Goal: Transaction & Acquisition: Purchase product/service

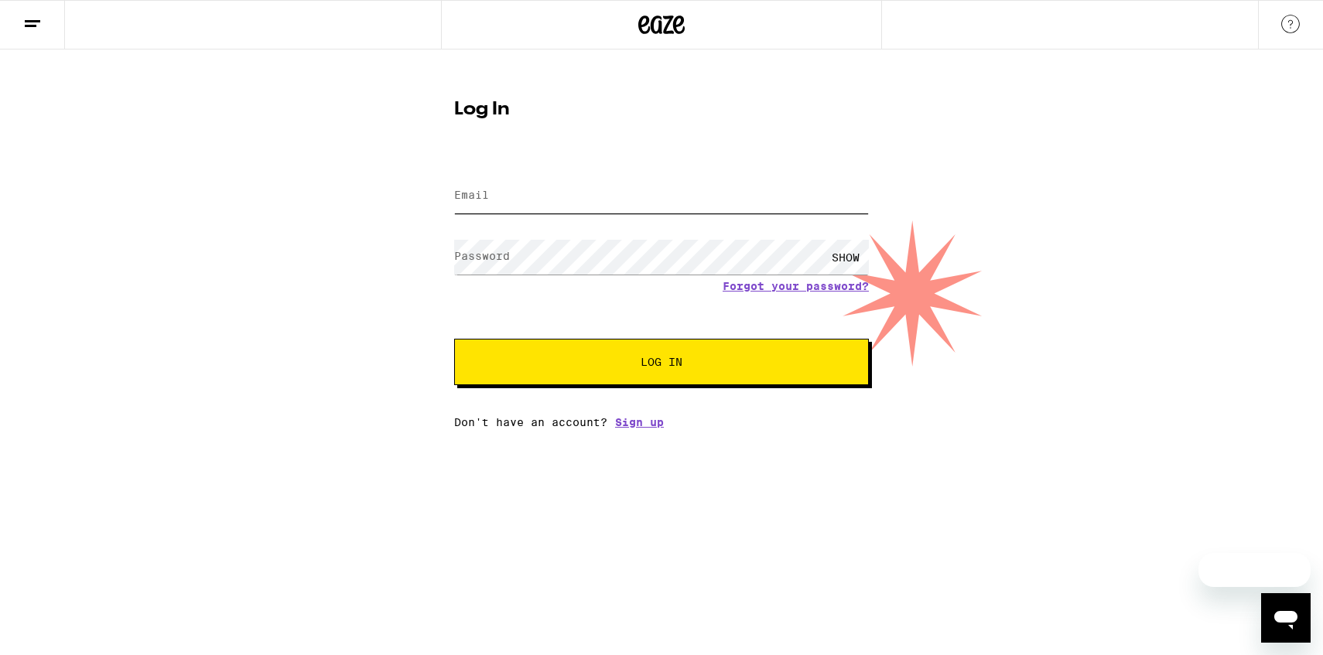
type input "[EMAIL_ADDRESS][DOMAIN_NAME]"
click at [648, 381] on button "Log In" at bounding box center [661, 362] width 415 height 46
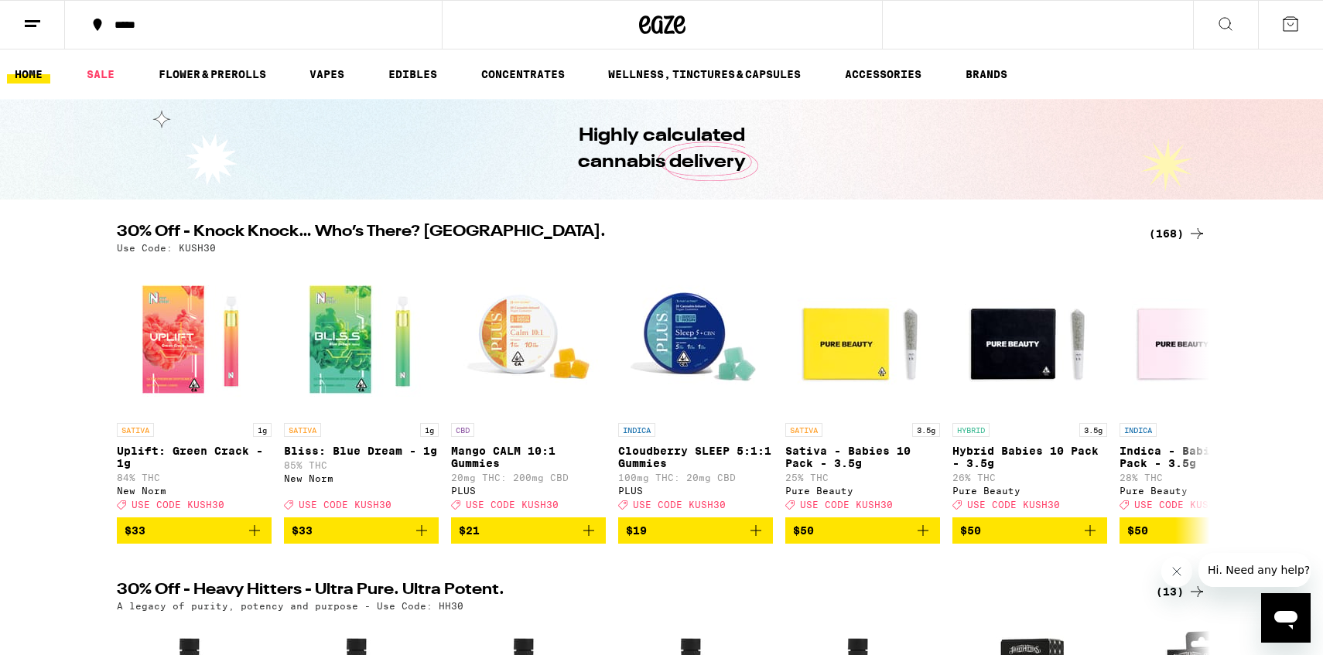
click at [43, 39] on button at bounding box center [32, 25] width 65 height 49
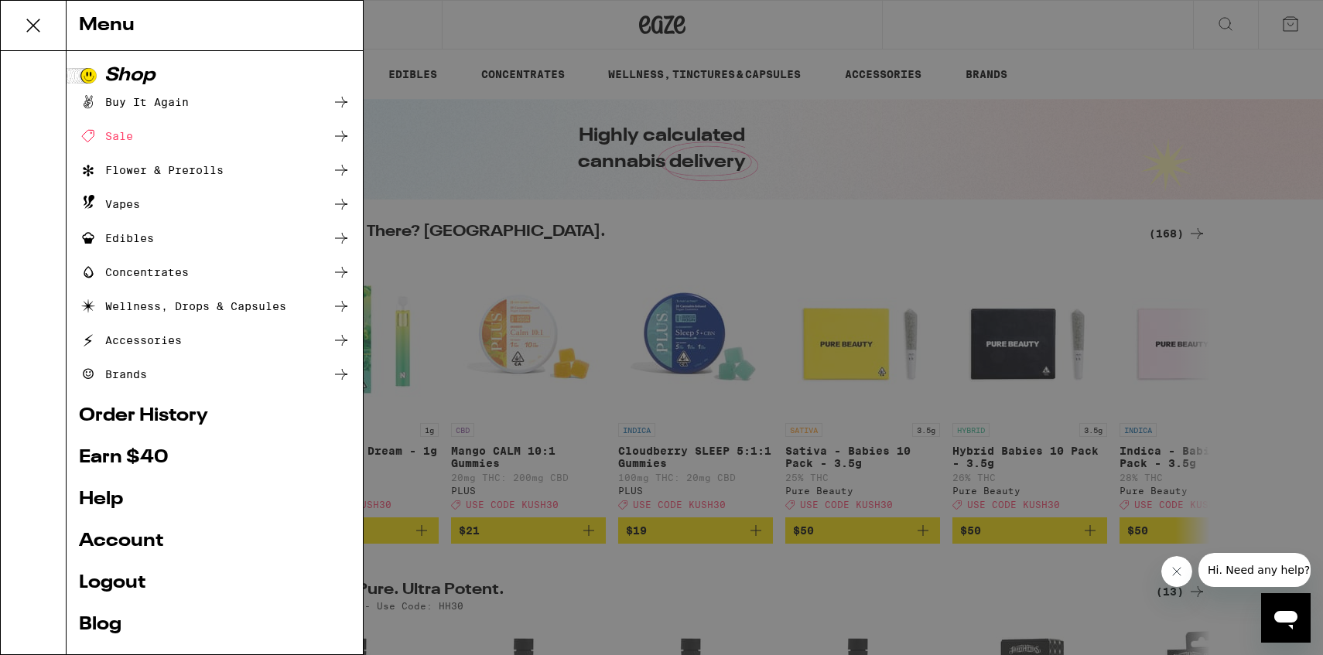
click at [138, 540] on link "Account" at bounding box center [214, 541] width 271 height 19
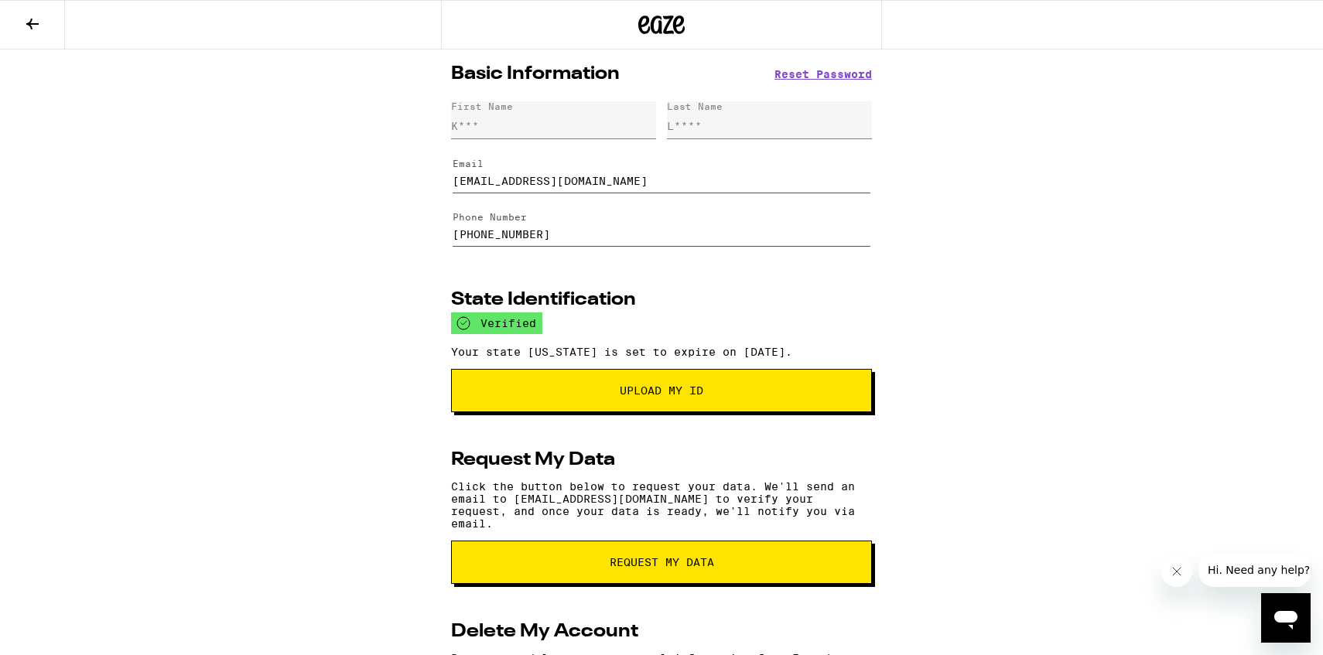
click at [33, 17] on icon at bounding box center [32, 24] width 19 height 19
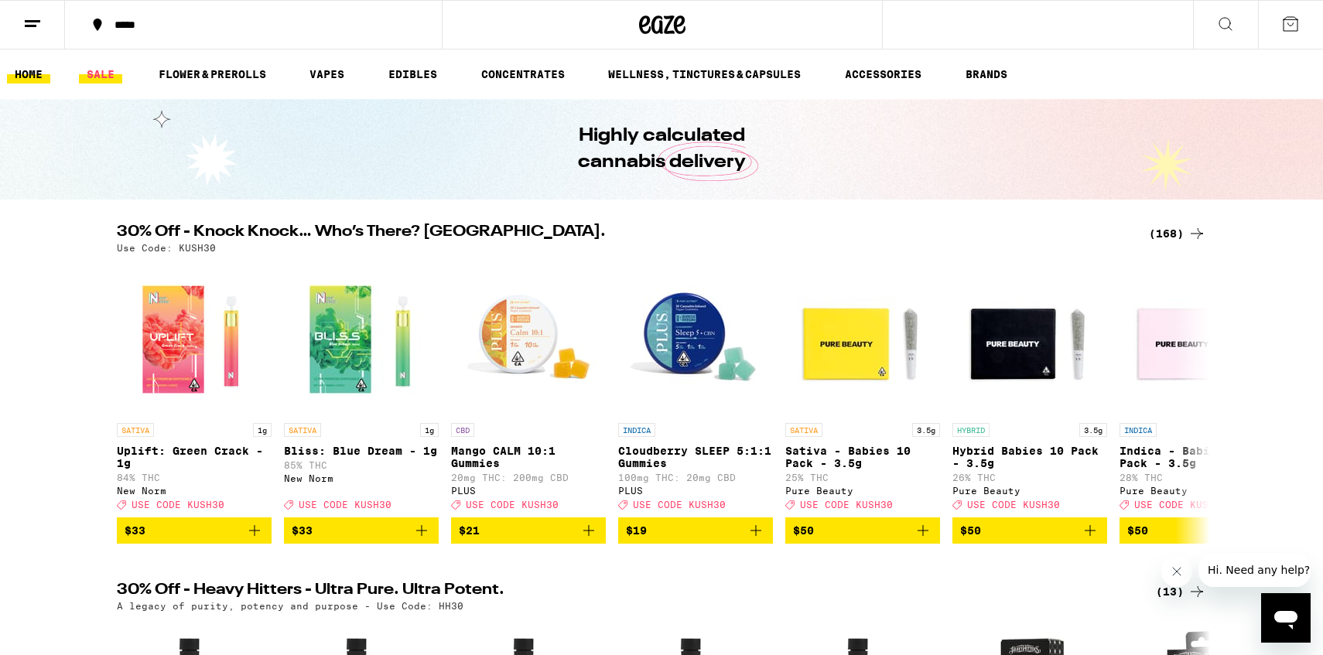
click at [95, 74] on link "SALE" at bounding box center [100, 74] width 43 height 19
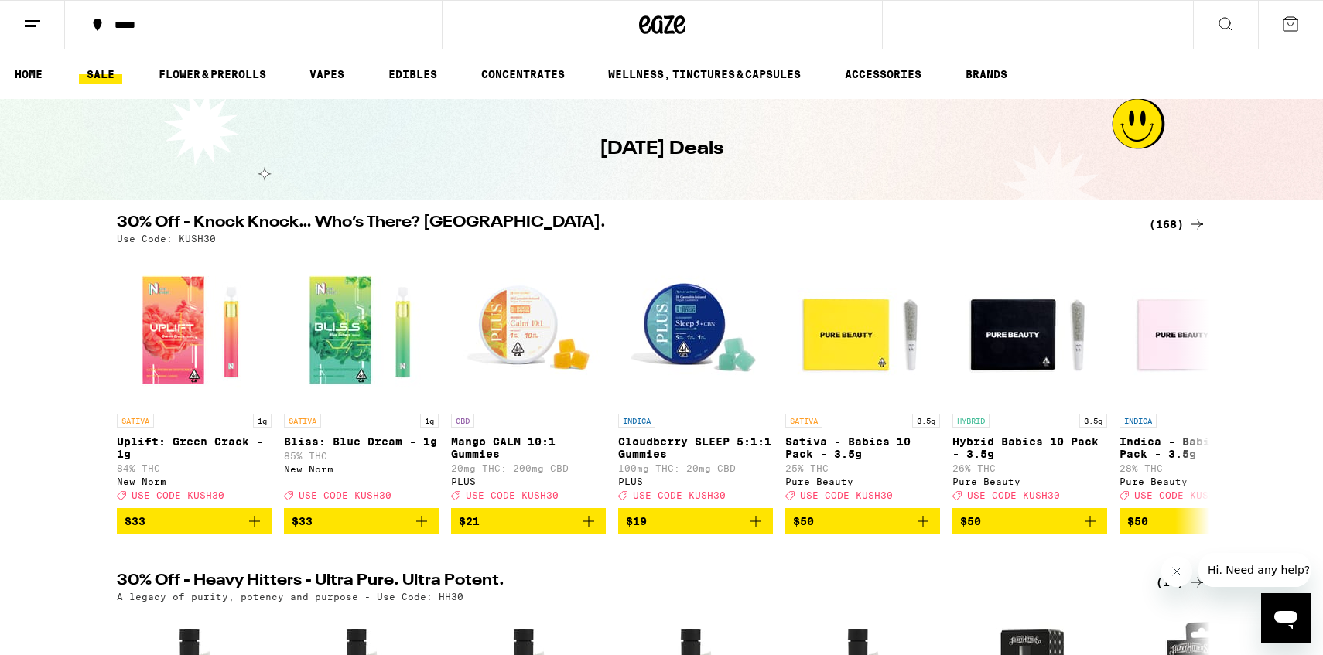
click at [323, 84] on ul "HOME SALE FLOWER & PREROLLS VAPES EDIBLES CONCENTRATES WELLNESS, TINCTURES & CA…" at bounding box center [661, 75] width 1323 height 50
click at [329, 80] on link "VAPES" at bounding box center [327, 74] width 50 height 19
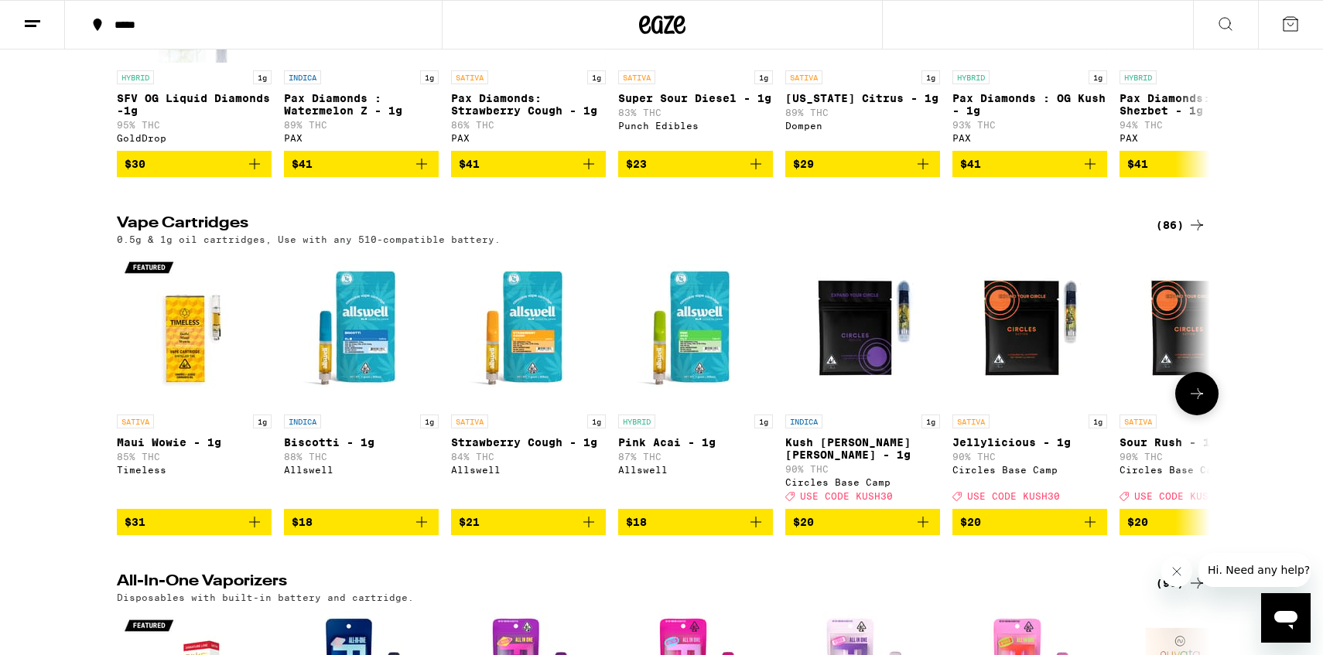
scroll to position [346, 0]
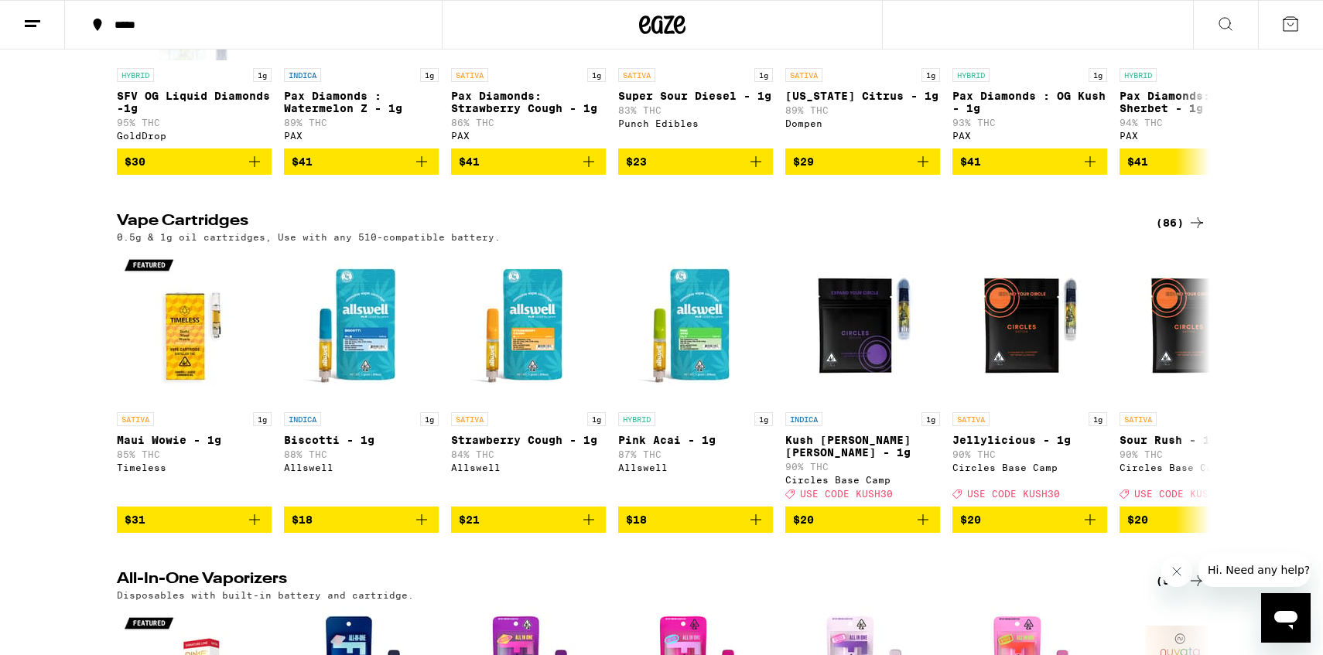
click at [1183, 227] on div "(86)" at bounding box center [1181, 222] width 50 height 19
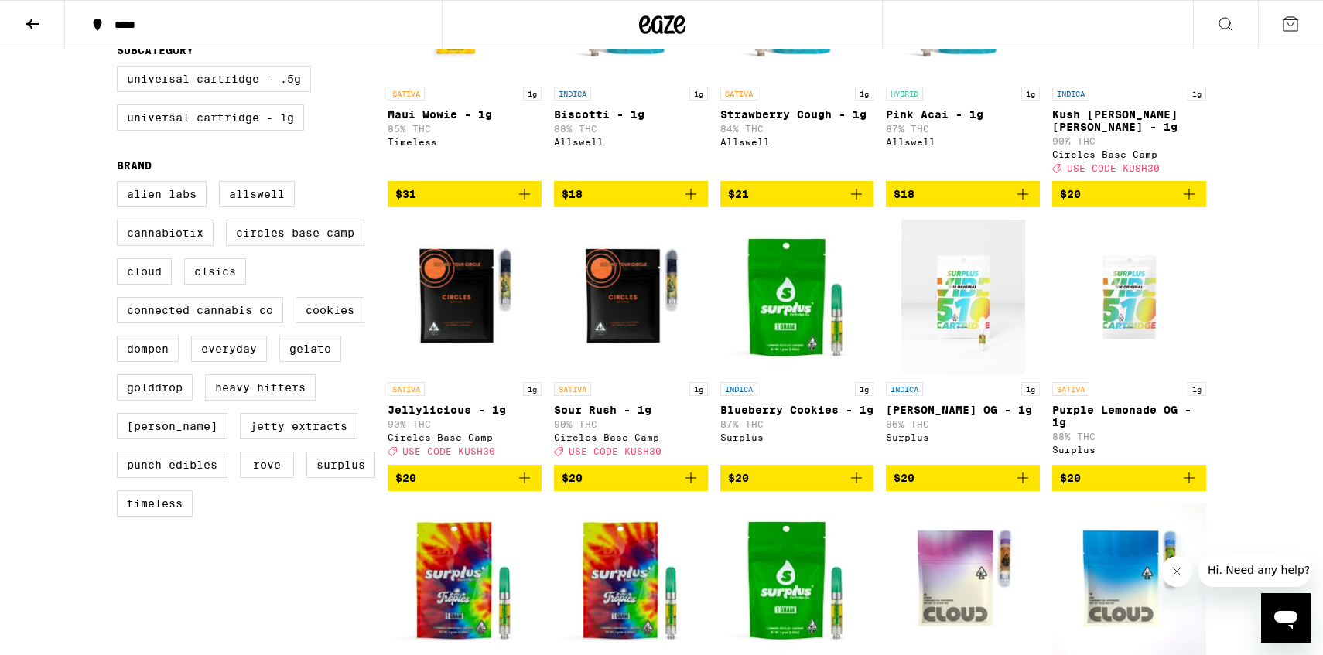
scroll to position [292, 0]
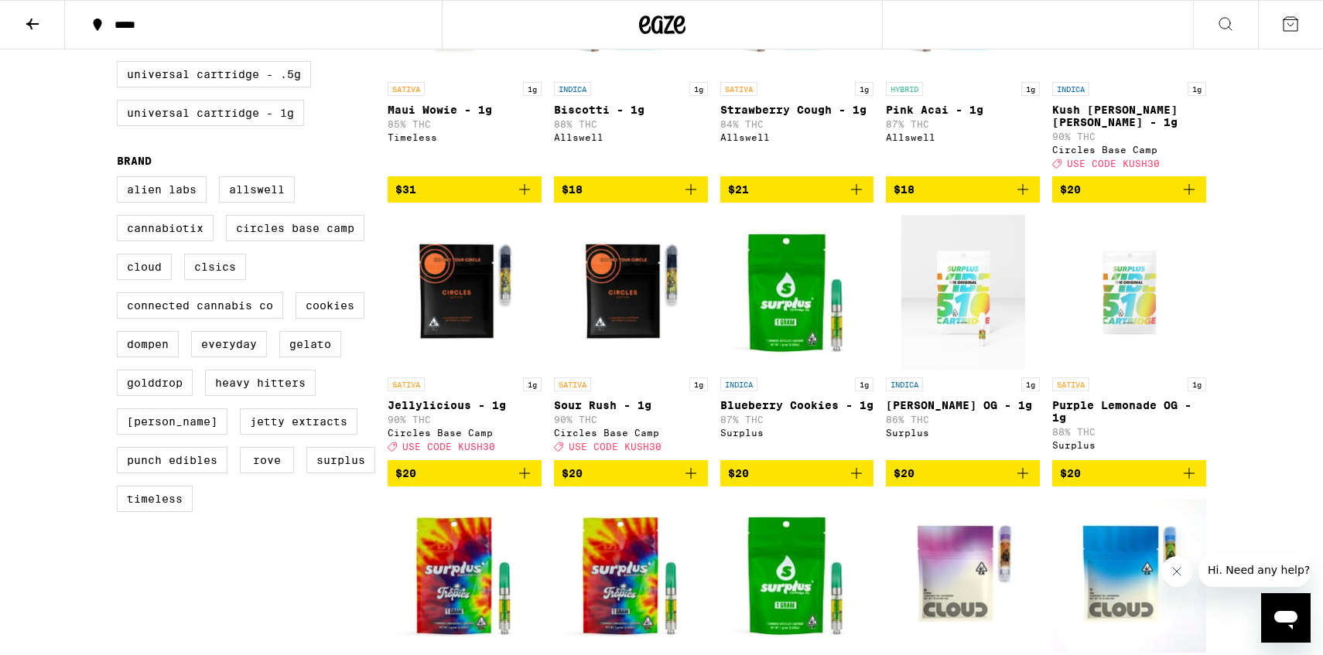
click at [524, 473] on icon "Add to bag" at bounding box center [524, 473] width 19 height 19
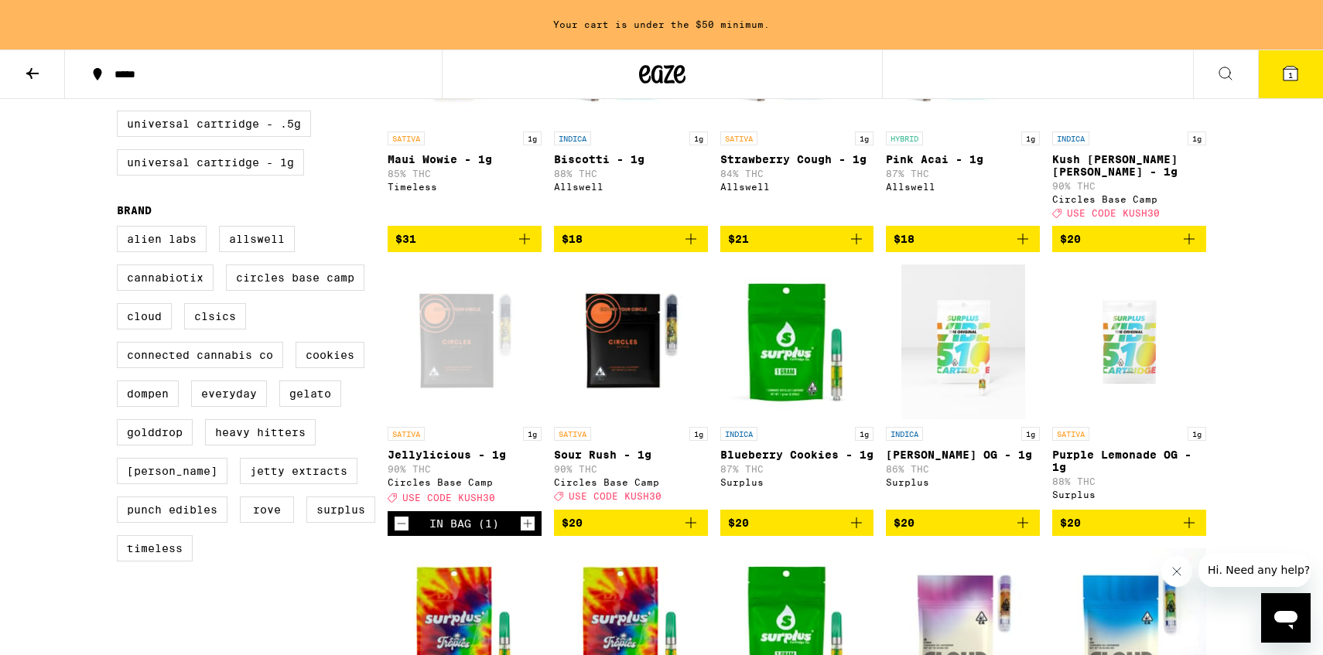
scroll to position [342, 0]
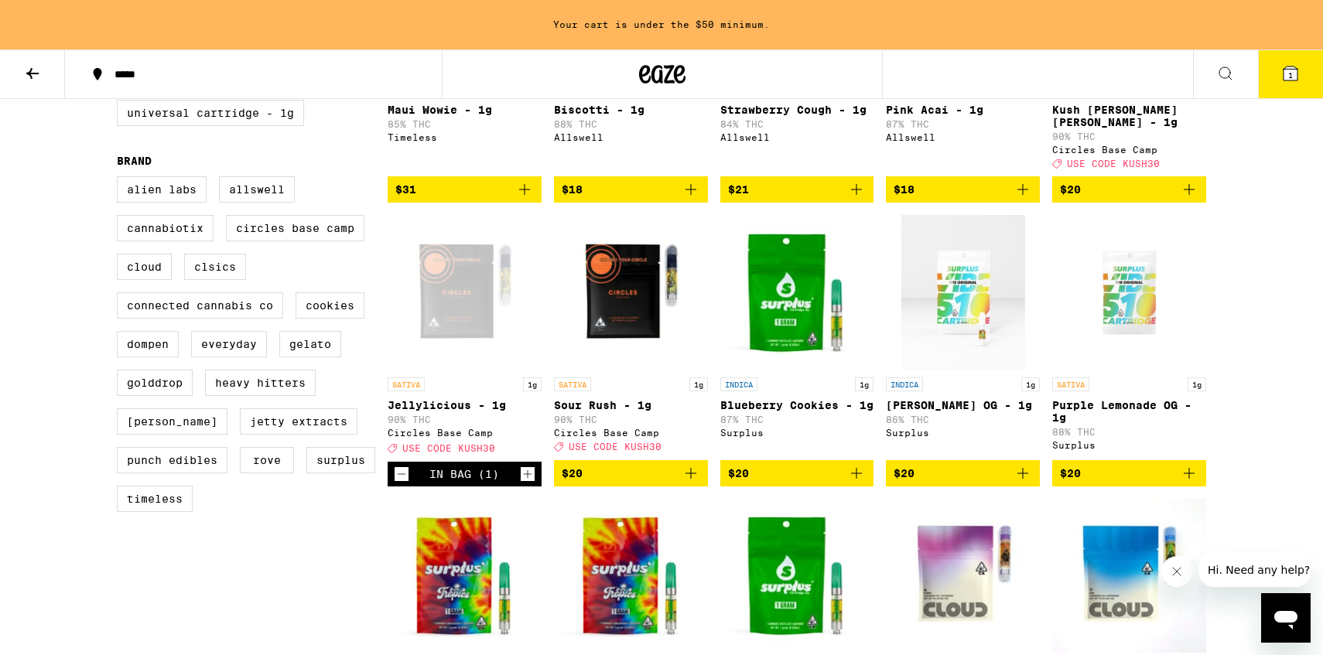
click at [698, 478] on icon "Add to bag" at bounding box center [690, 473] width 19 height 19
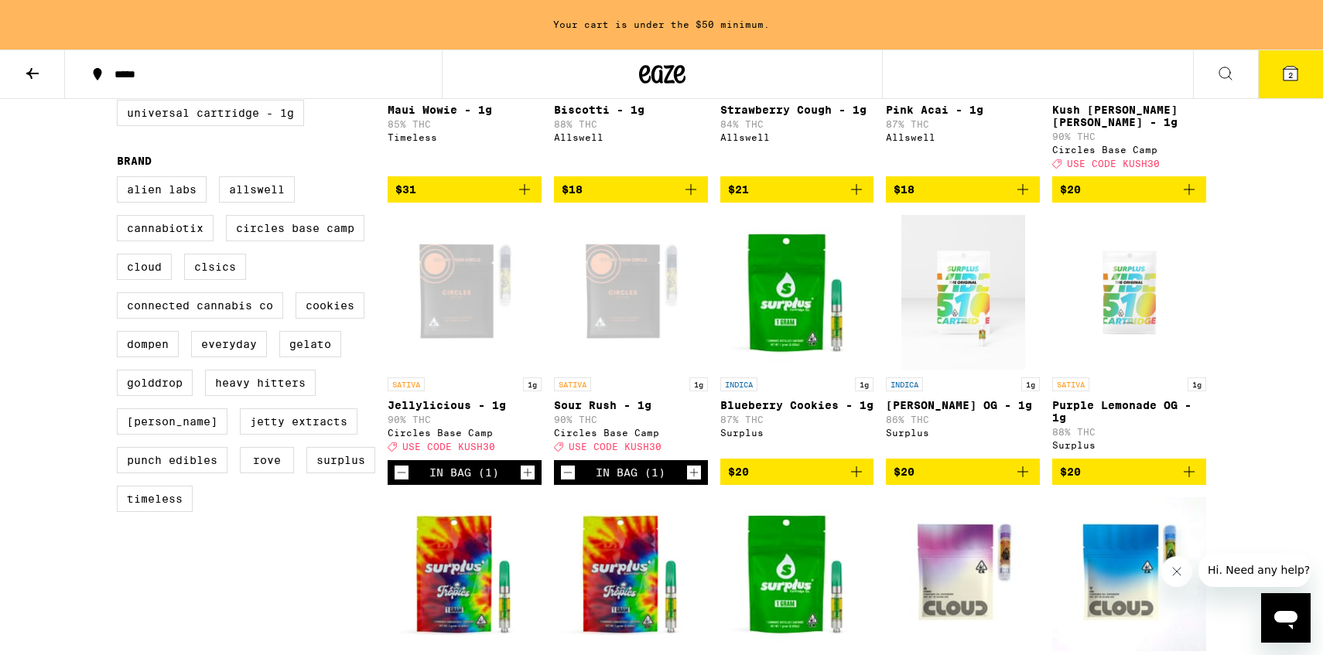
click at [1292, 77] on icon at bounding box center [1290, 74] width 14 height 14
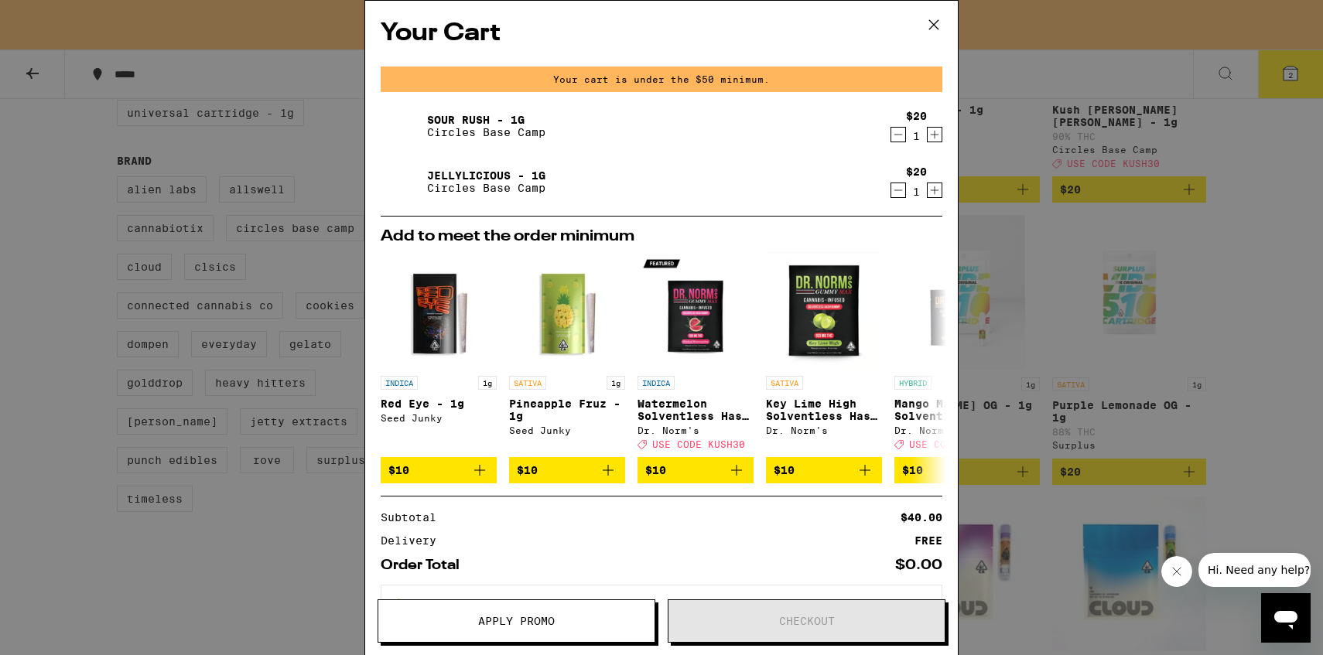
click at [517, 616] on span "Apply Promo" at bounding box center [516, 621] width 77 height 11
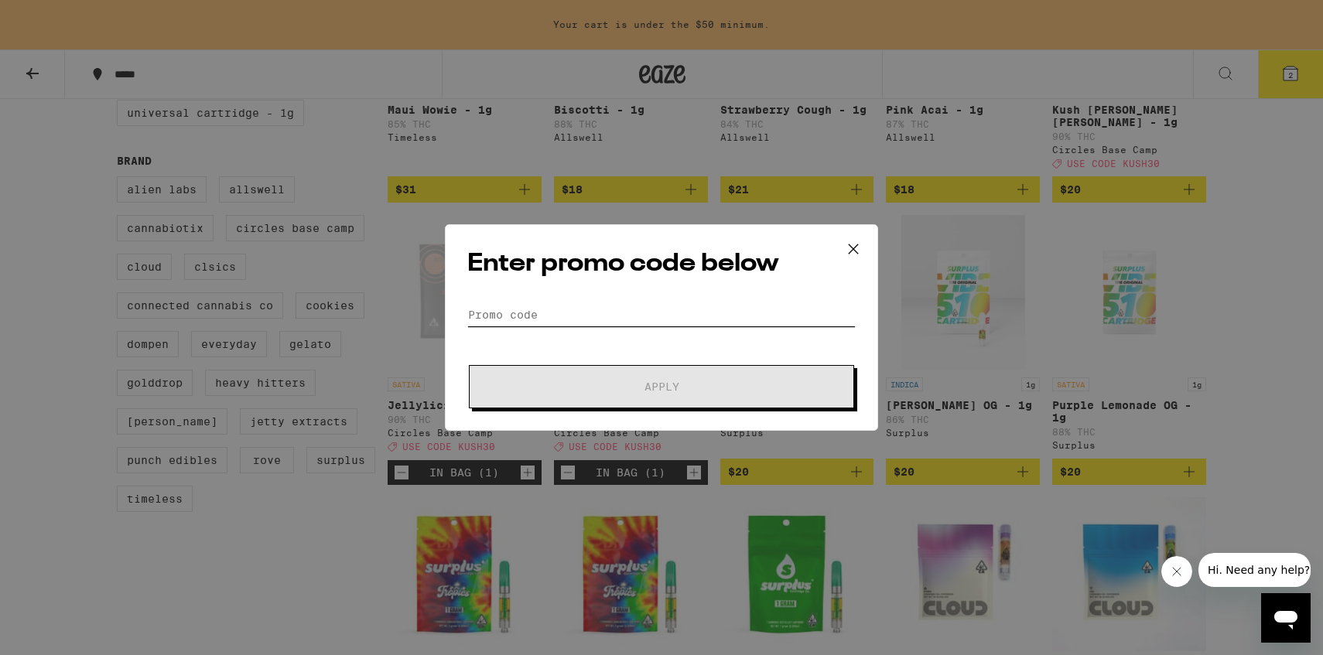
click at [656, 316] on input "Promo Code" at bounding box center [661, 314] width 388 height 23
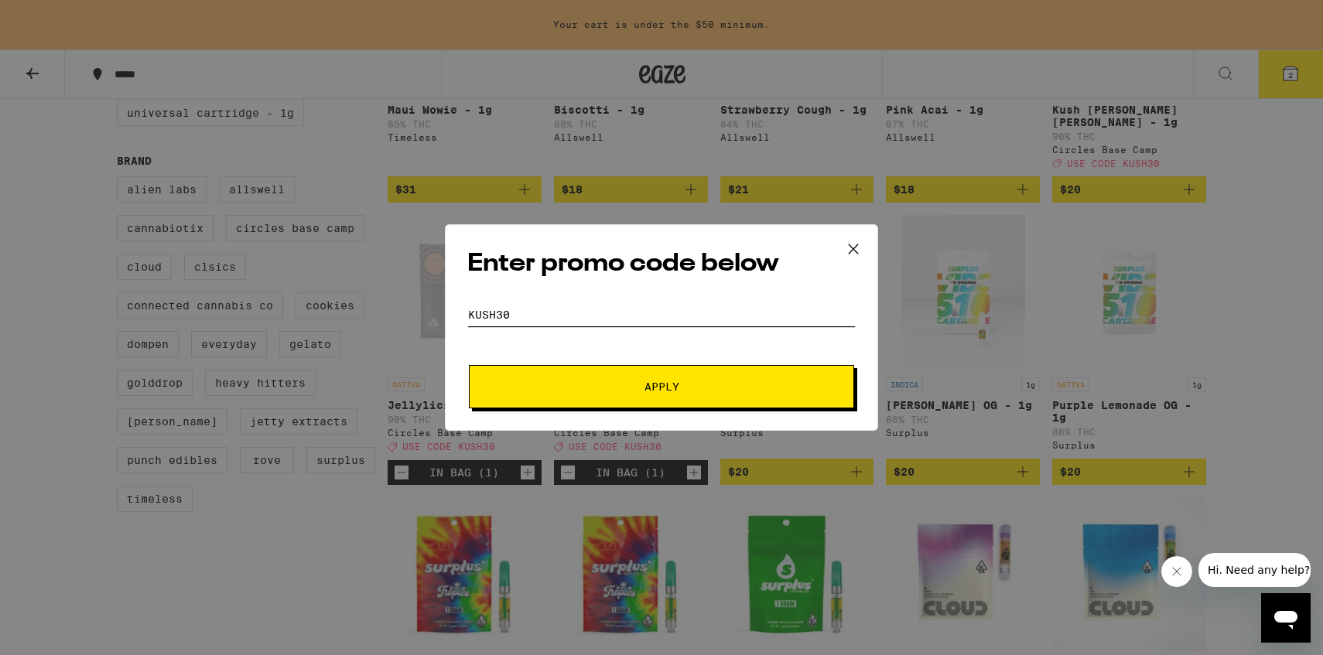
type input "kush30"
click at [469, 365] on button "Apply" at bounding box center [661, 386] width 385 height 43
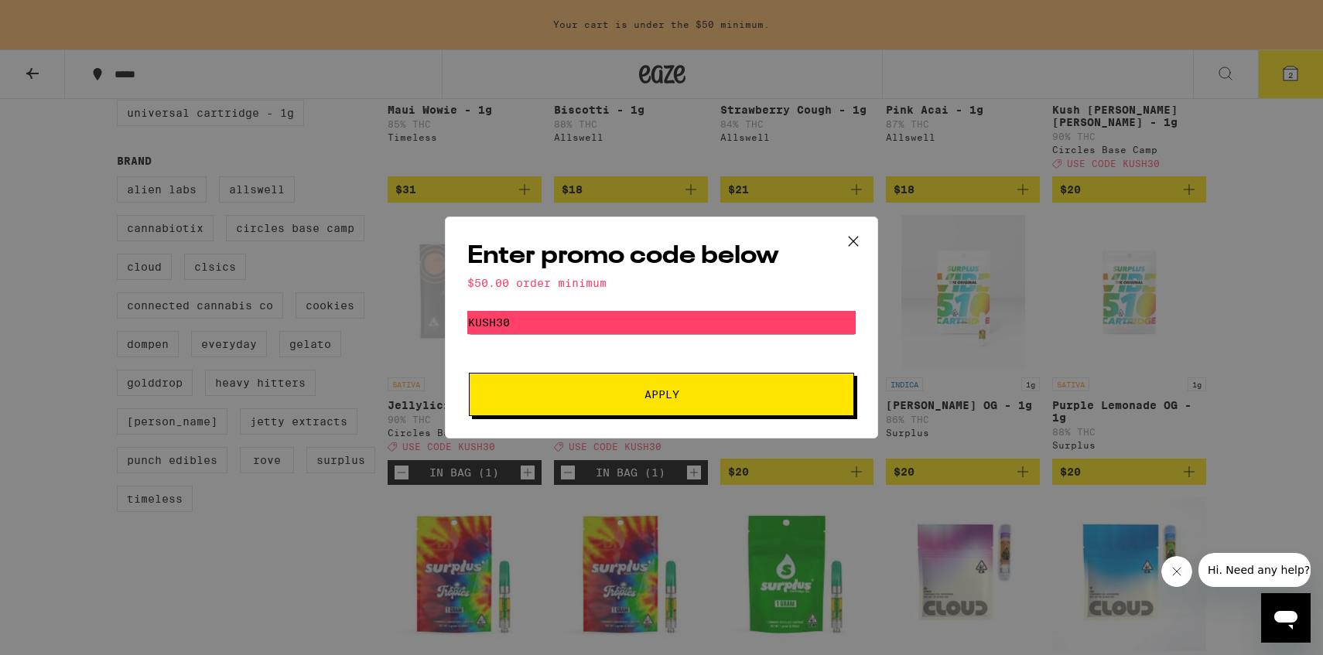
click at [668, 402] on button "Apply" at bounding box center [661, 394] width 385 height 43
click at [858, 241] on icon at bounding box center [853, 241] width 23 height 23
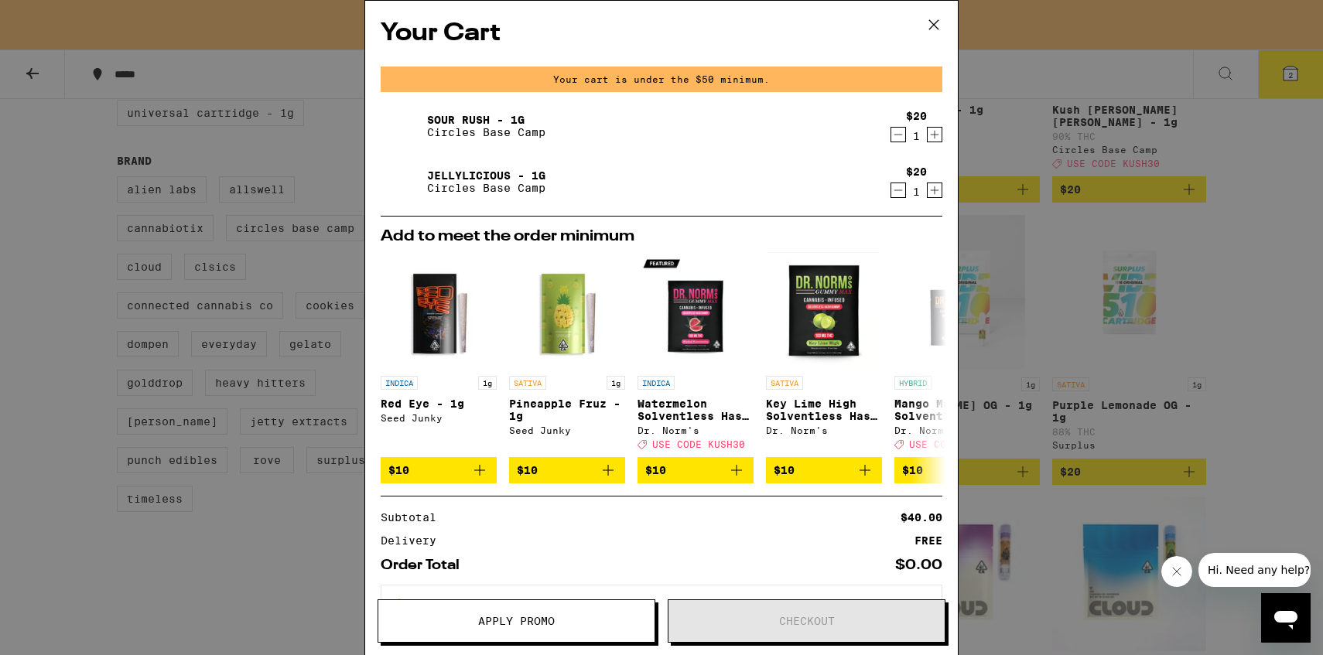
click at [1288, 221] on div "Your Cart Your cart is under the $50 minimum. Sour Rush - 1g Circles Base Camp …" at bounding box center [661, 327] width 1323 height 655
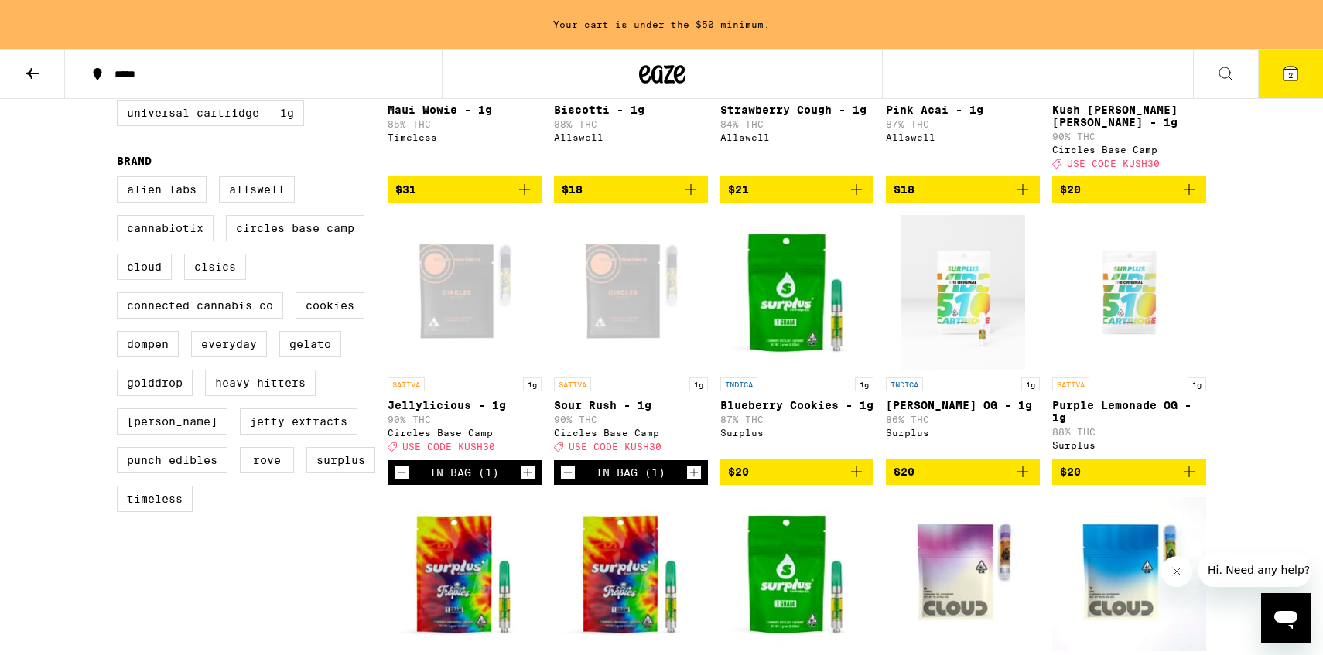
click at [1180, 187] on icon "Add to bag" at bounding box center [1189, 189] width 19 height 19
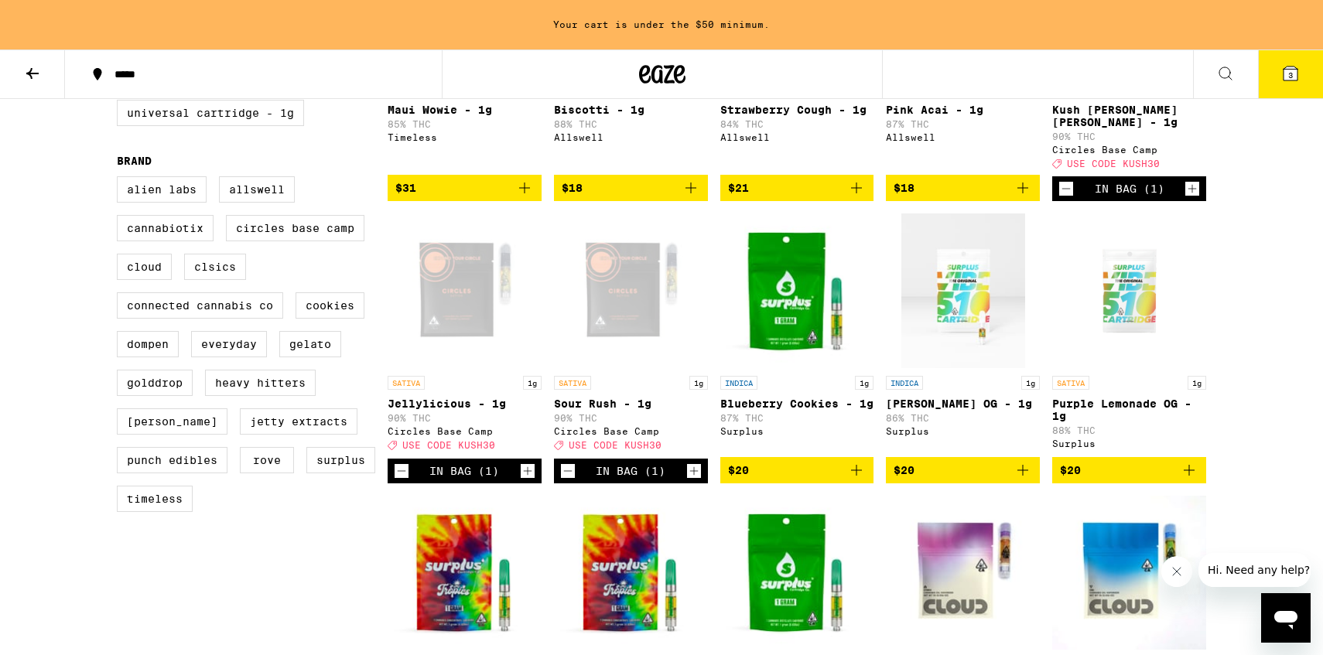
scroll to position [292, 0]
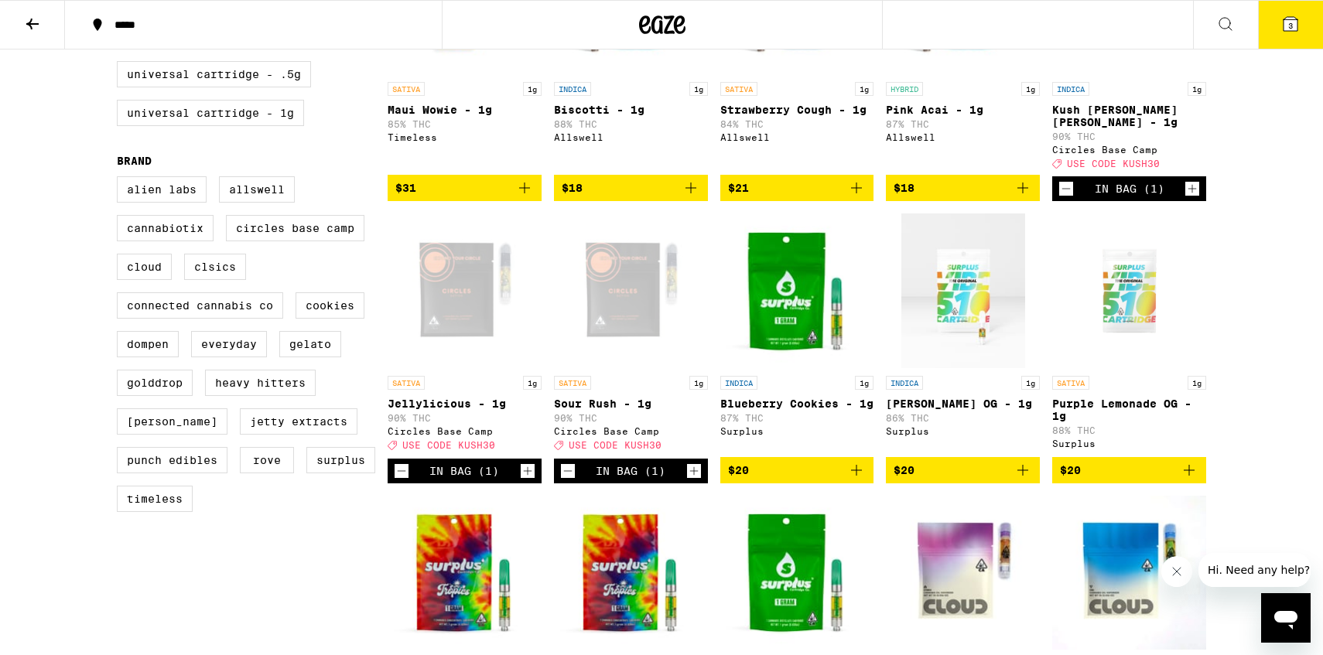
click at [1279, 18] on button "3" at bounding box center [1290, 25] width 65 height 48
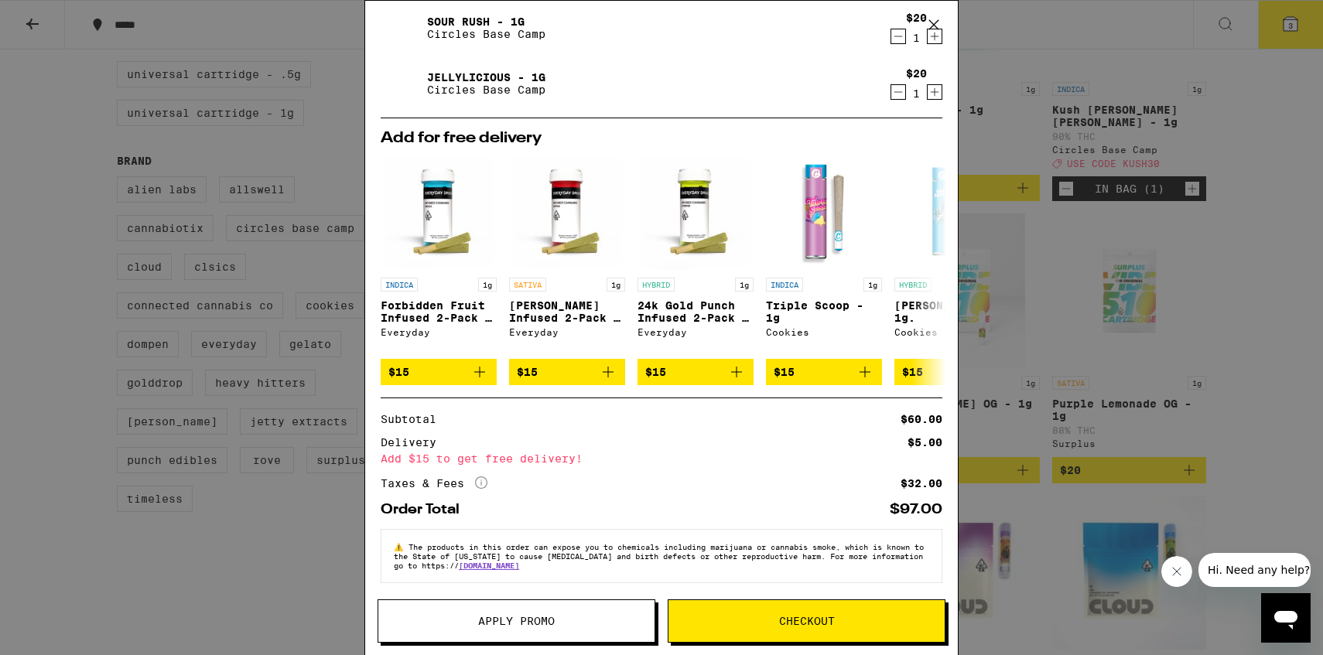
scroll to position [114, 0]
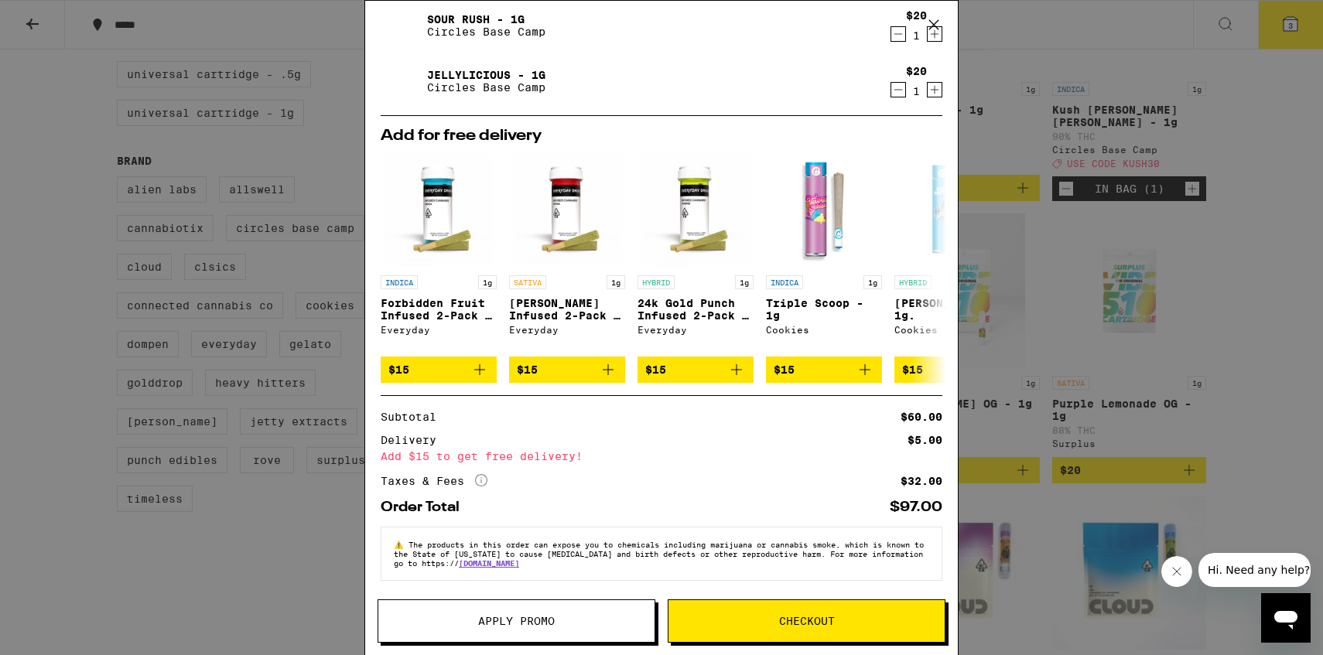
click at [565, 617] on span "Apply Promo" at bounding box center [516, 621] width 276 height 11
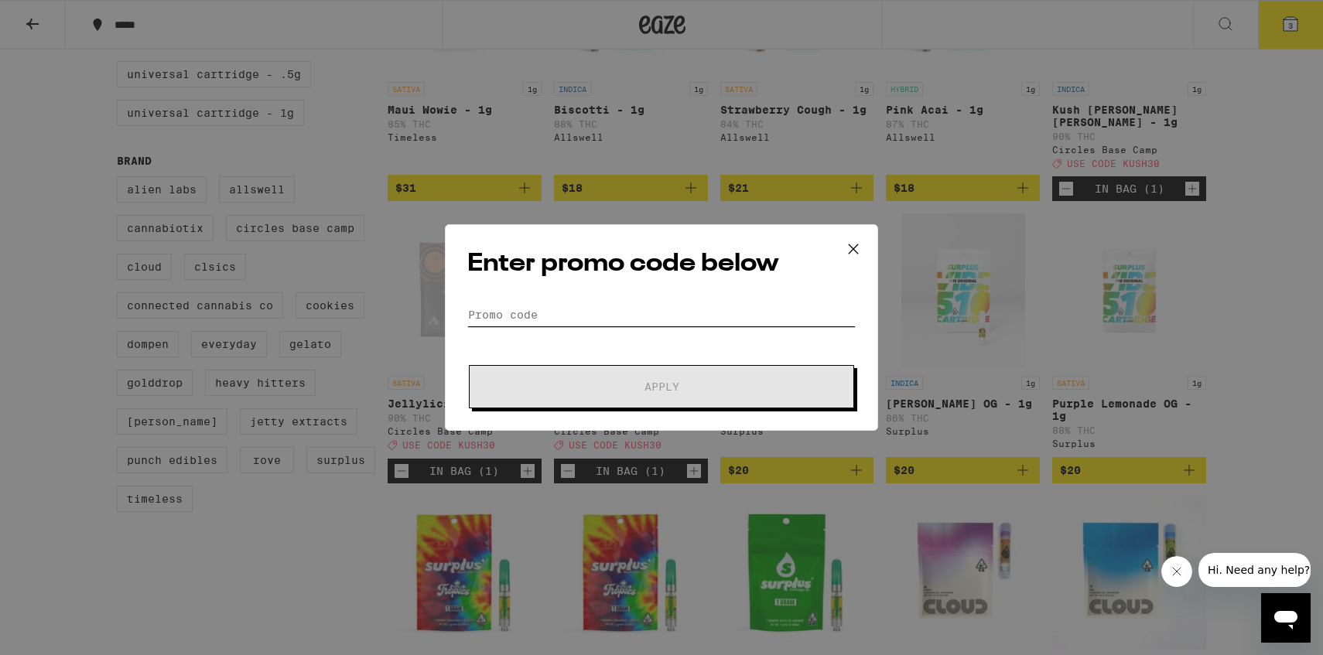
click at [624, 320] on input "Promo Code" at bounding box center [661, 314] width 388 height 23
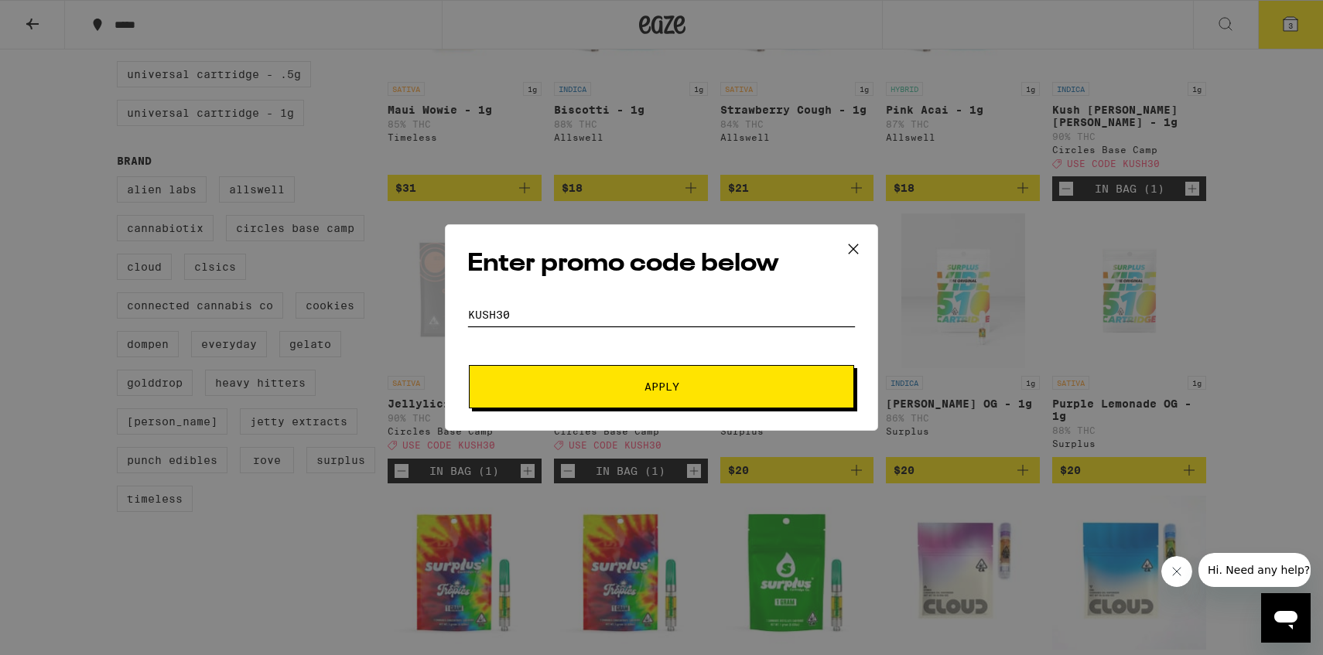
type input "kush30"
click at [469, 365] on button "Apply" at bounding box center [661, 386] width 385 height 43
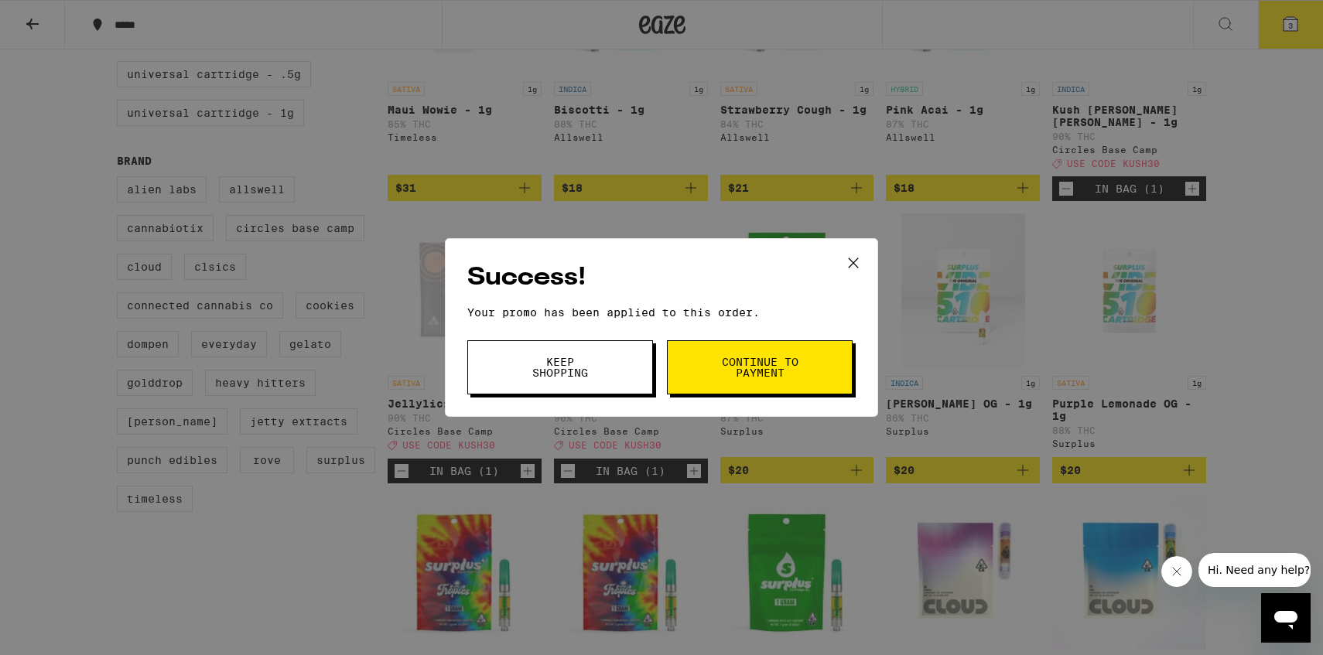
click at [589, 374] on span "Keep Shopping" at bounding box center [560, 368] width 79 height 22
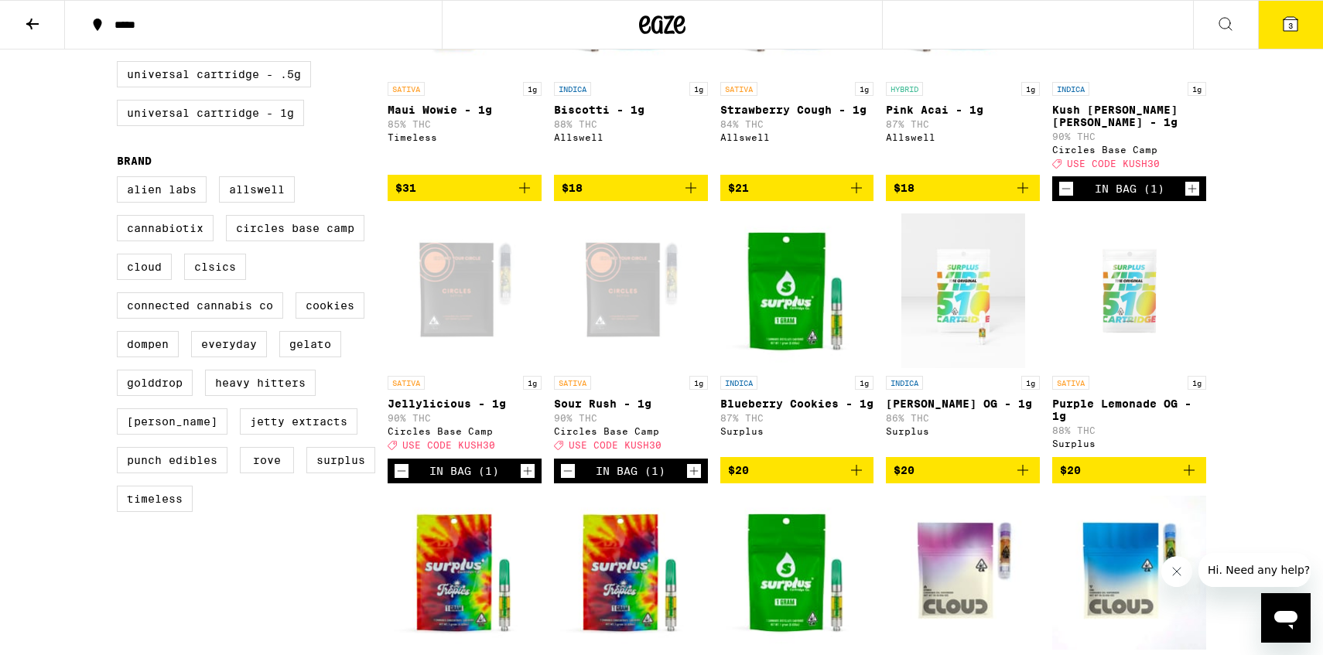
click at [1288, 22] on span "3" at bounding box center [1290, 25] width 5 height 9
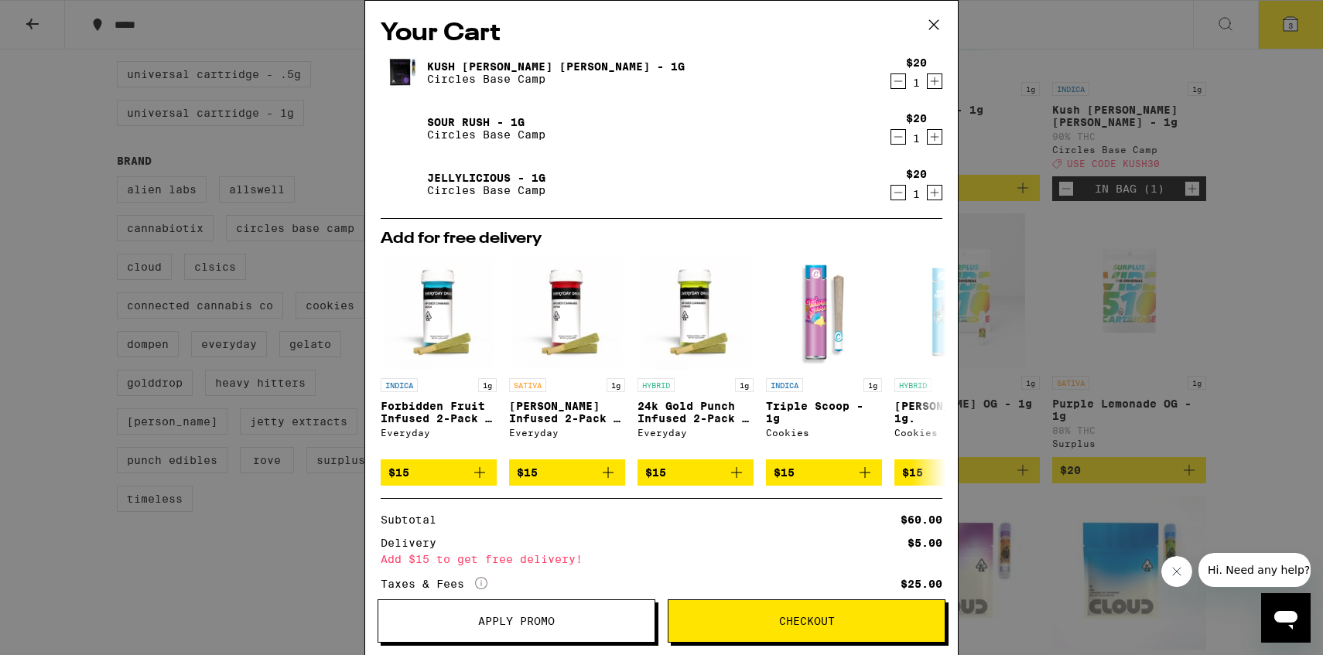
click at [1220, 219] on div "Your Cart Kush [PERSON_NAME] [PERSON_NAME] - 1g Circles Base Camp $20 1 Sour Ru…" at bounding box center [661, 327] width 1323 height 655
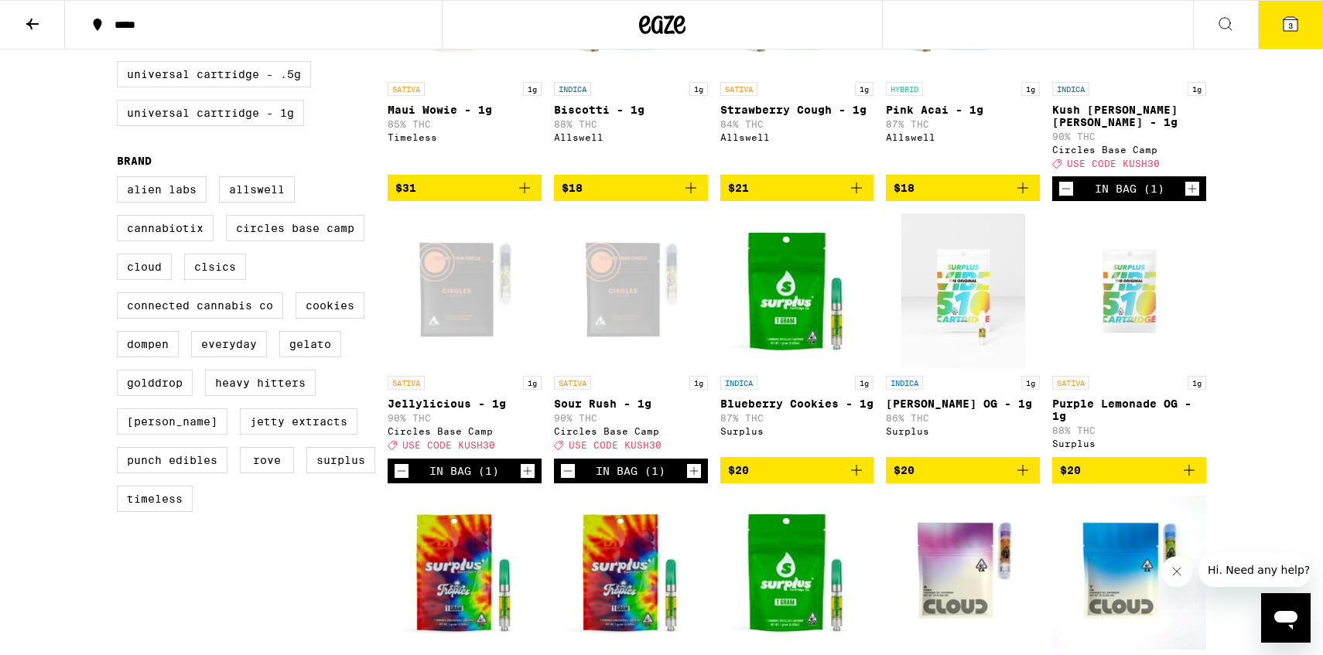
click at [1289, 27] on span "3" at bounding box center [1290, 25] width 5 height 9
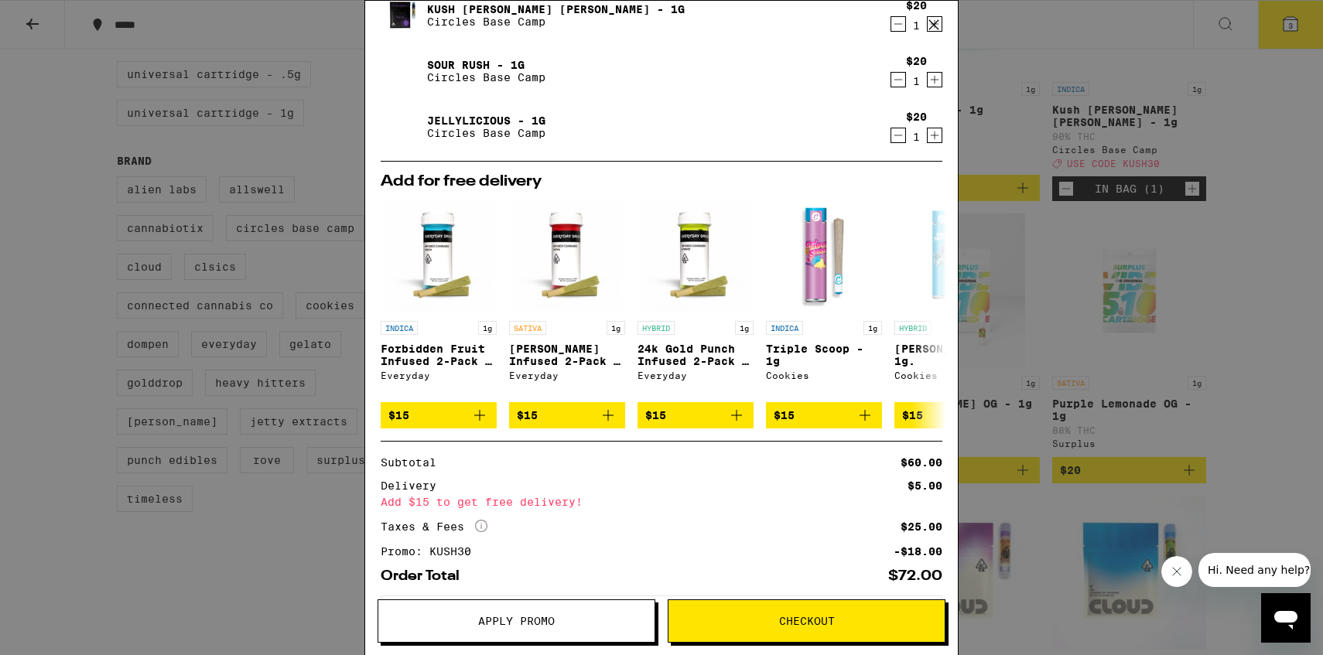
scroll to position [137, 0]
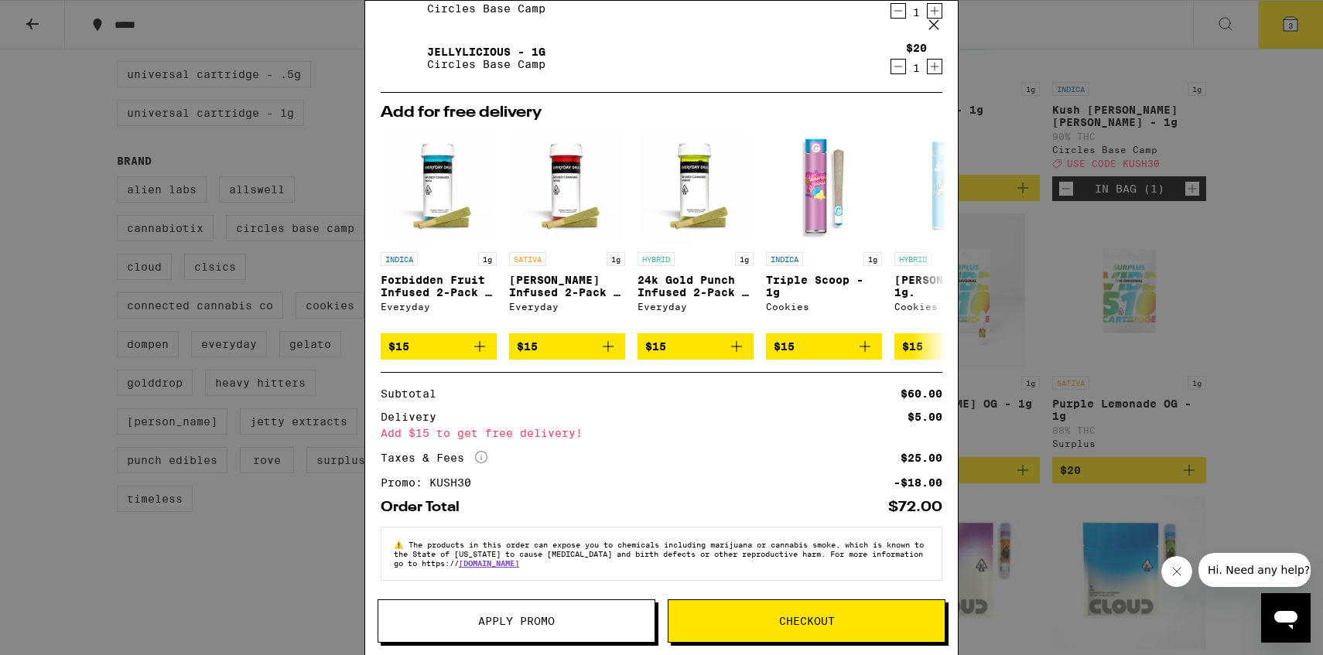
click at [1275, 296] on div "Your Cart Kush [PERSON_NAME] [PERSON_NAME] - 1g Circles Base Camp $20 1 Sour Ru…" at bounding box center [661, 327] width 1323 height 655
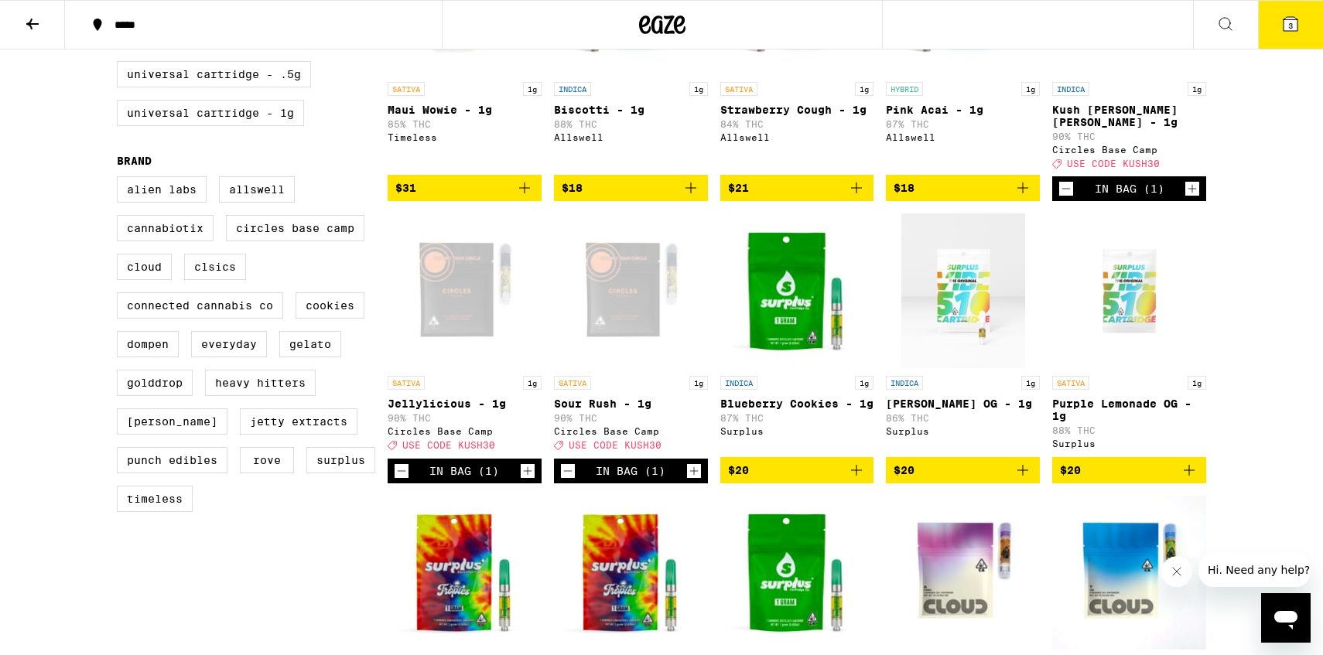
click at [32, 22] on icon at bounding box center [32, 24] width 19 height 19
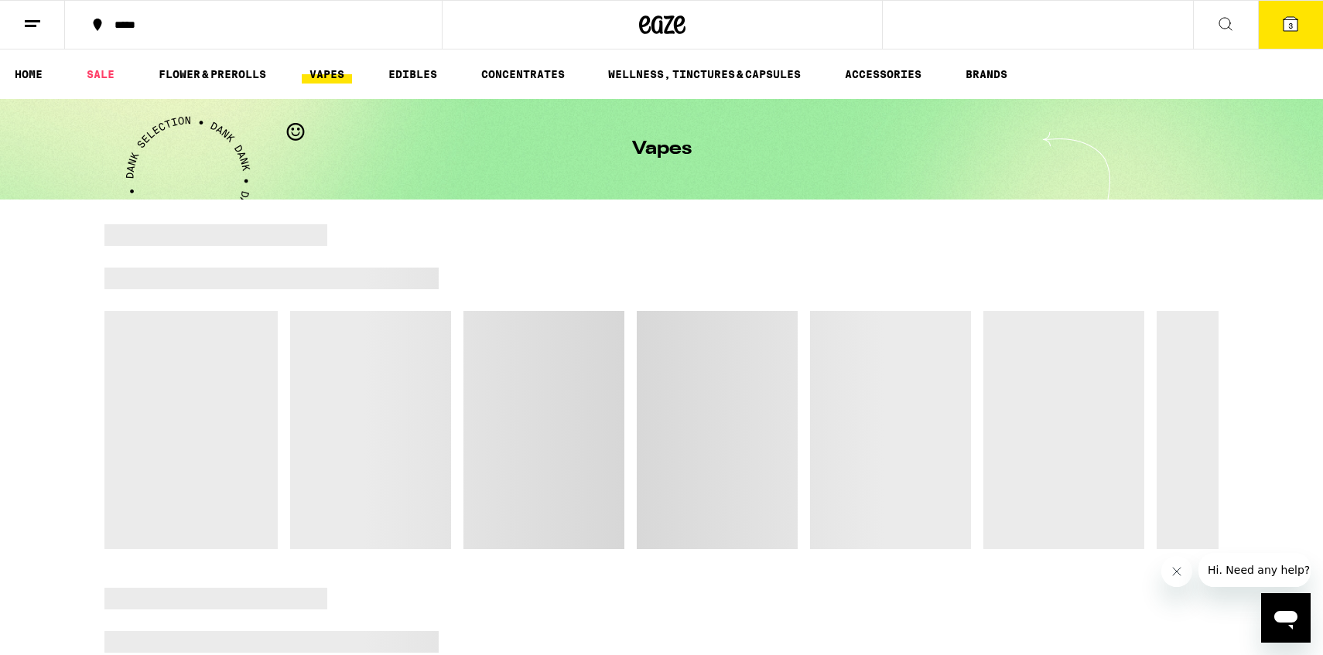
click at [34, 26] on line at bounding box center [31, 26] width 12 height 0
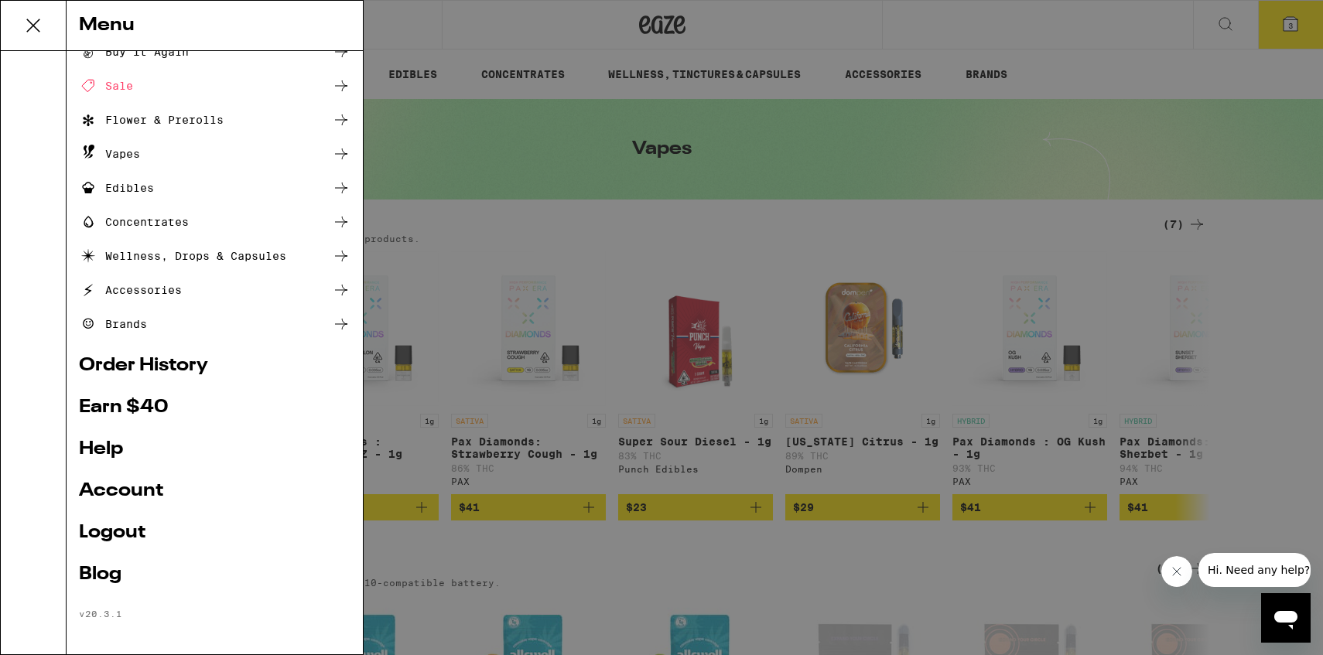
scroll to position [56, 0]
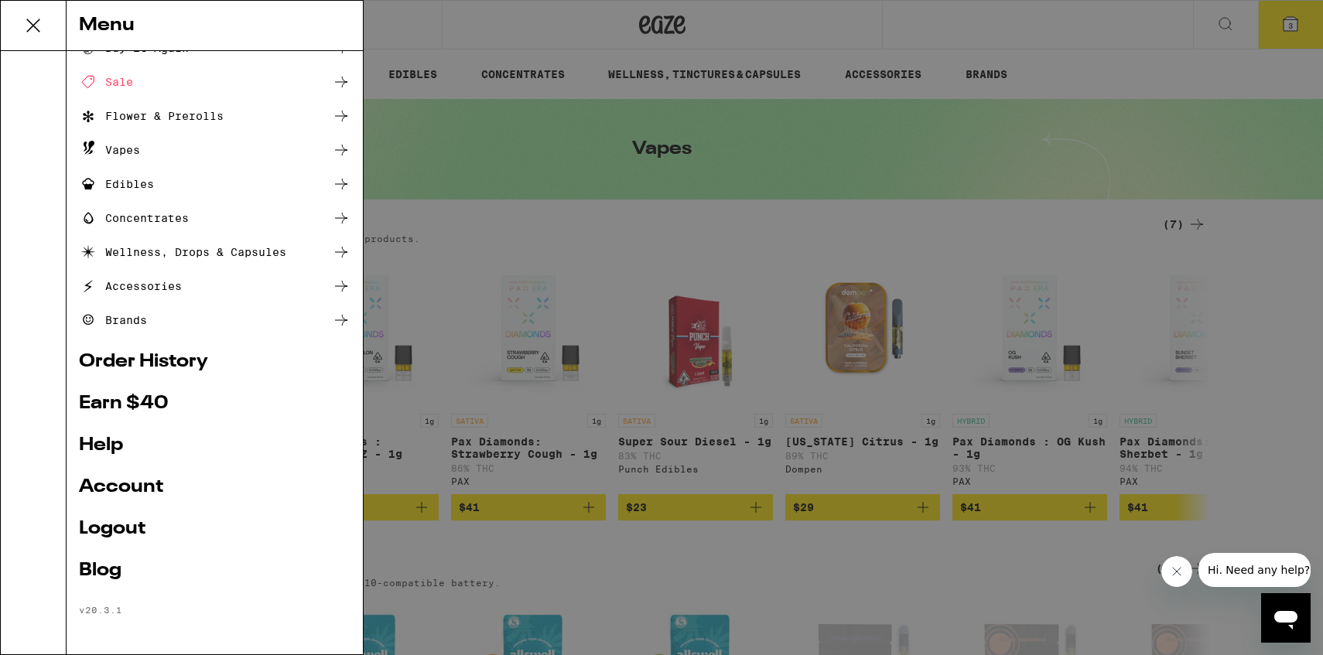
click at [135, 487] on link "Account" at bounding box center [214, 487] width 271 height 19
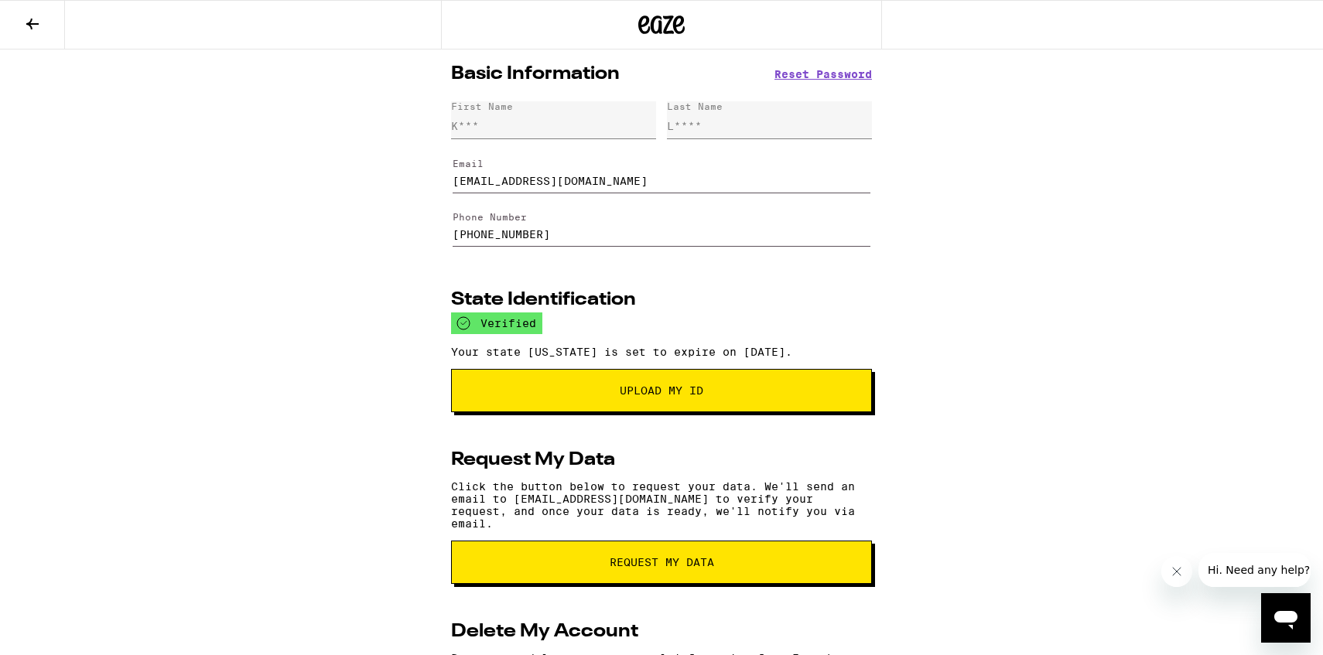
click at [46, 29] on button at bounding box center [32, 25] width 65 height 49
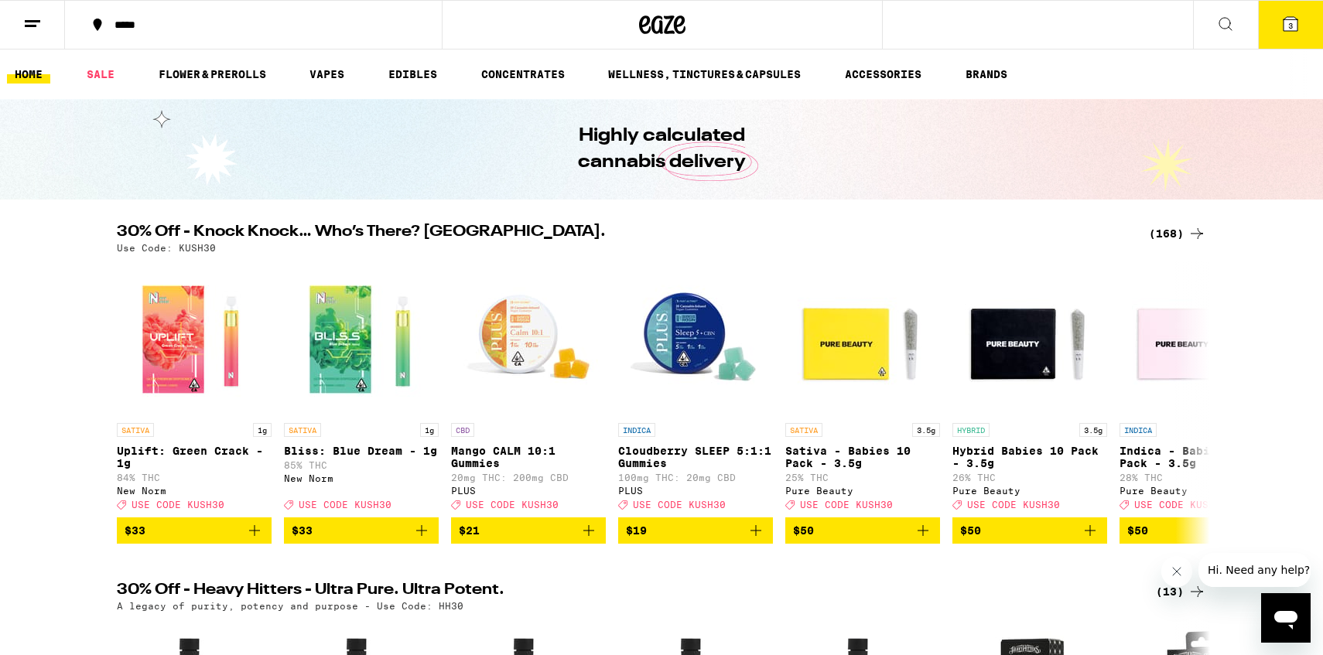
click at [53, 26] on button at bounding box center [32, 25] width 65 height 49
